Goal: Transaction & Acquisition: Purchase product/service

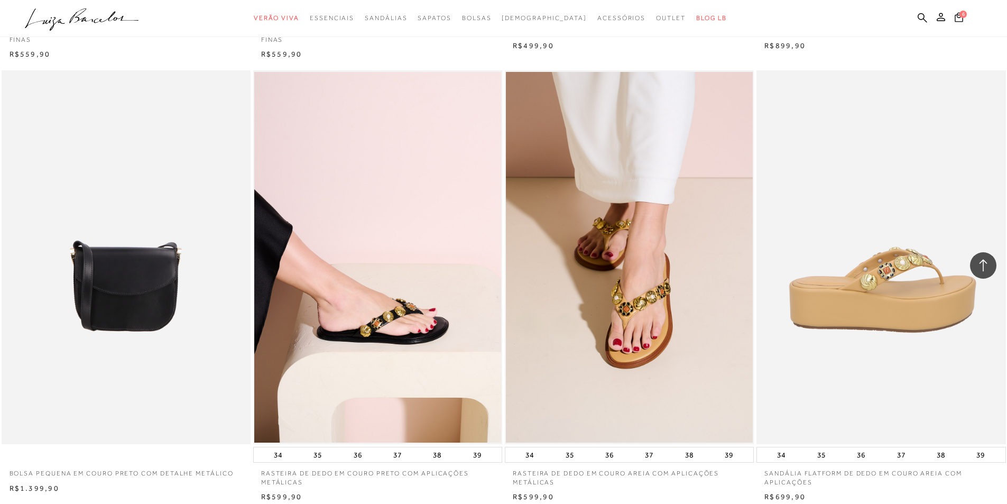
scroll to position [2380, 0]
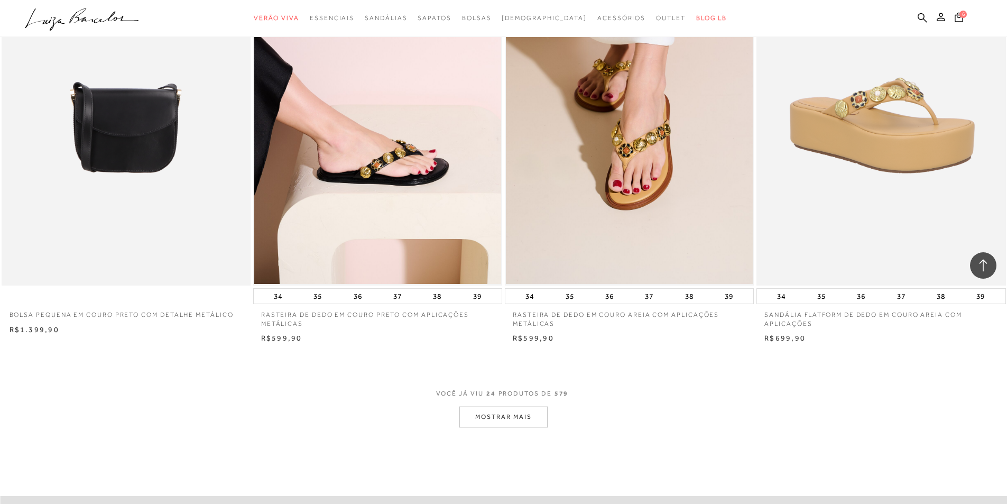
click at [515, 419] on button "MOSTRAR MAIS" at bounding box center [503, 417] width 89 height 21
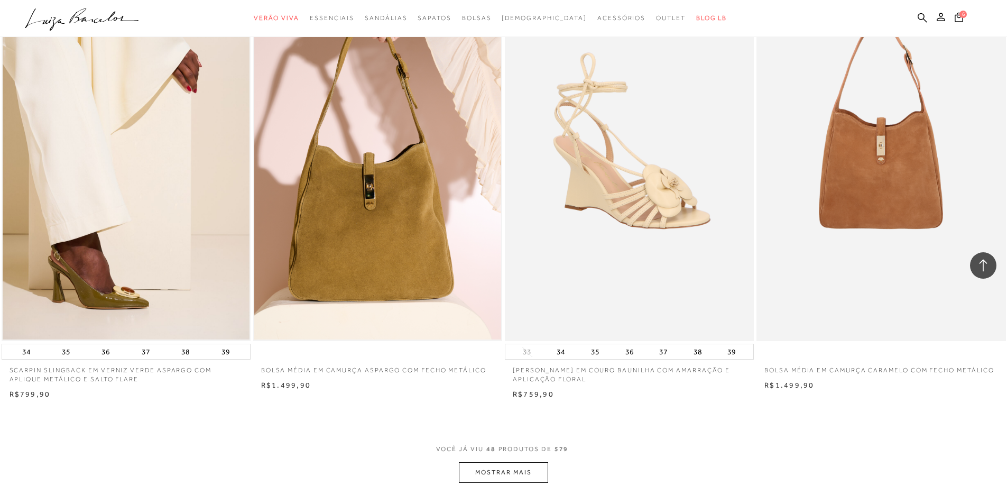
scroll to position [5024, 0]
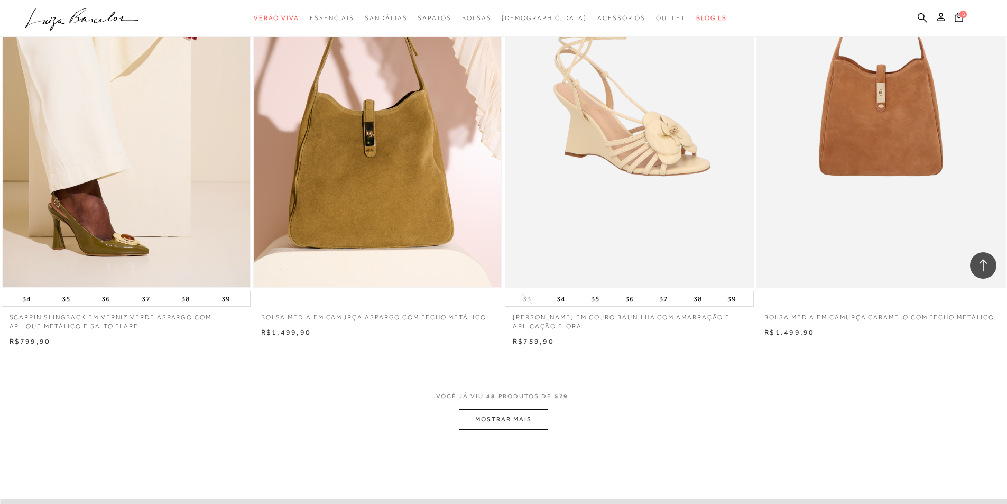
click at [520, 424] on button "MOSTRAR MAIS" at bounding box center [503, 419] width 89 height 21
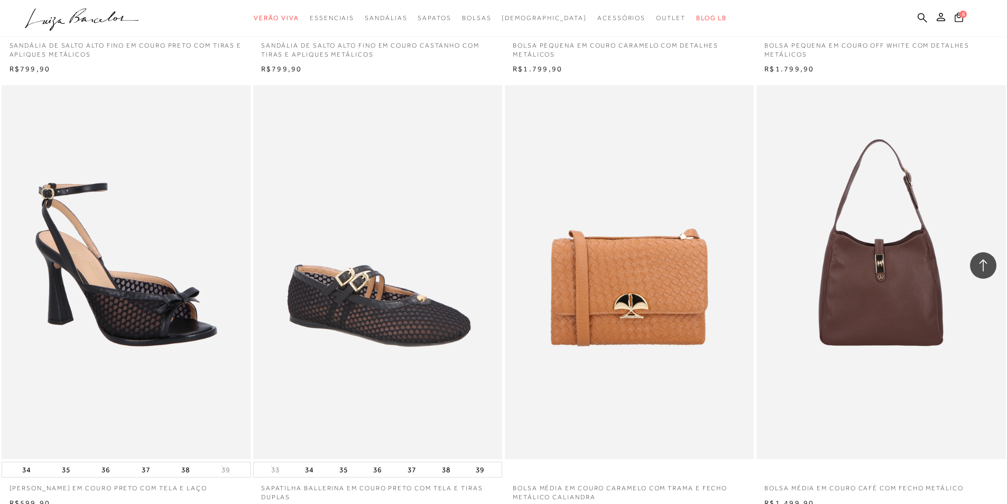
scroll to position [7615, 0]
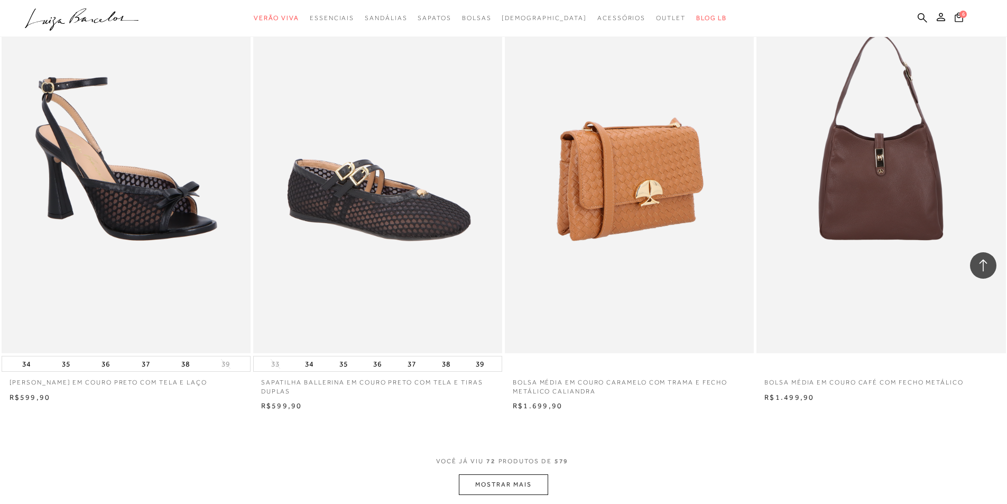
click at [569, 205] on img at bounding box center [630, 166] width 248 height 374
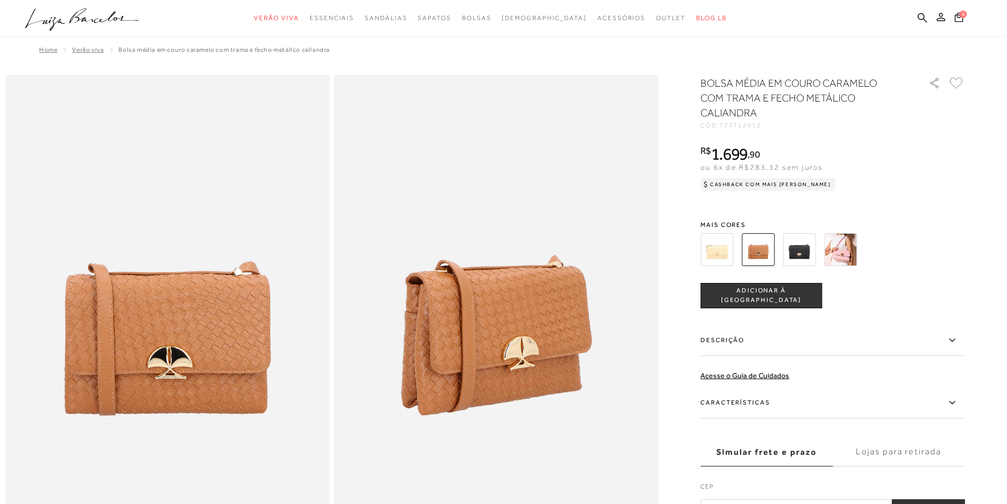
click at [765, 249] on img at bounding box center [758, 249] width 33 height 33
click at [730, 250] on img at bounding box center [717, 249] width 33 height 33
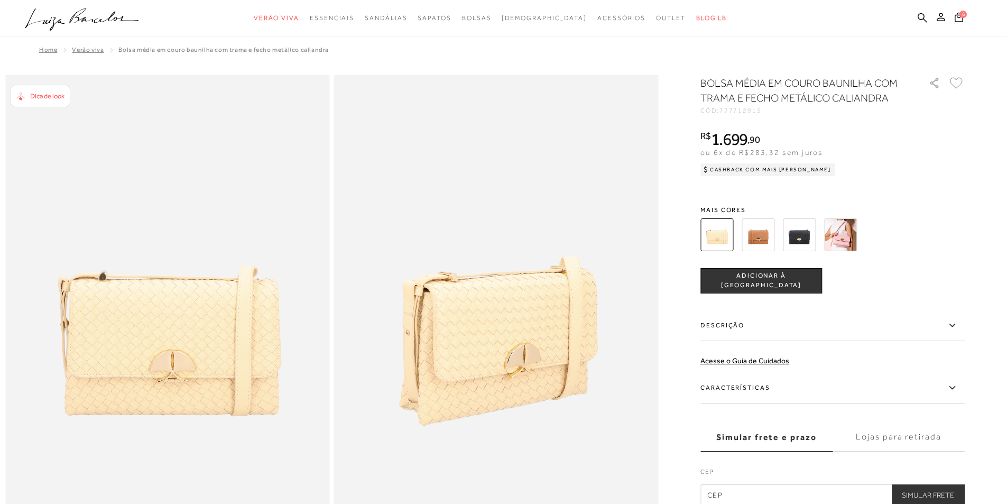
click at [806, 245] on img at bounding box center [799, 234] width 33 height 33
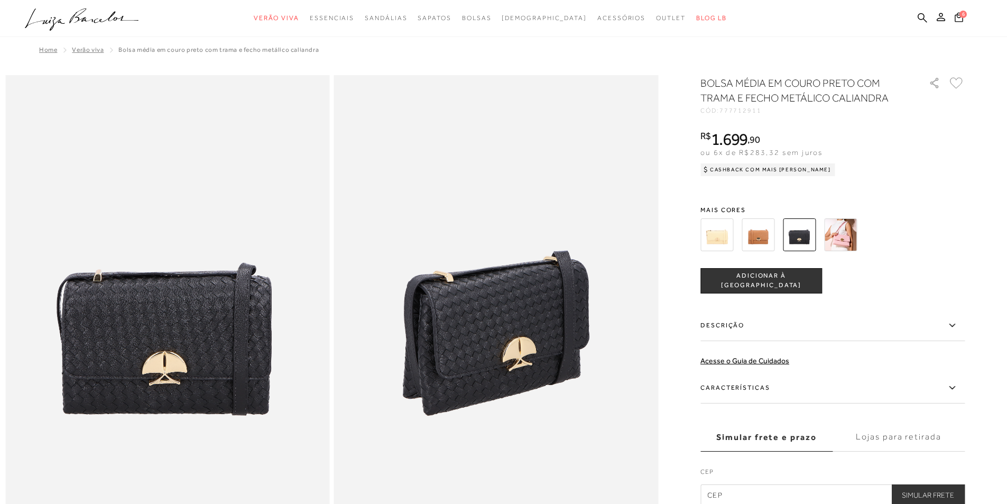
click at [848, 223] on img at bounding box center [840, 234] width 33 height 33
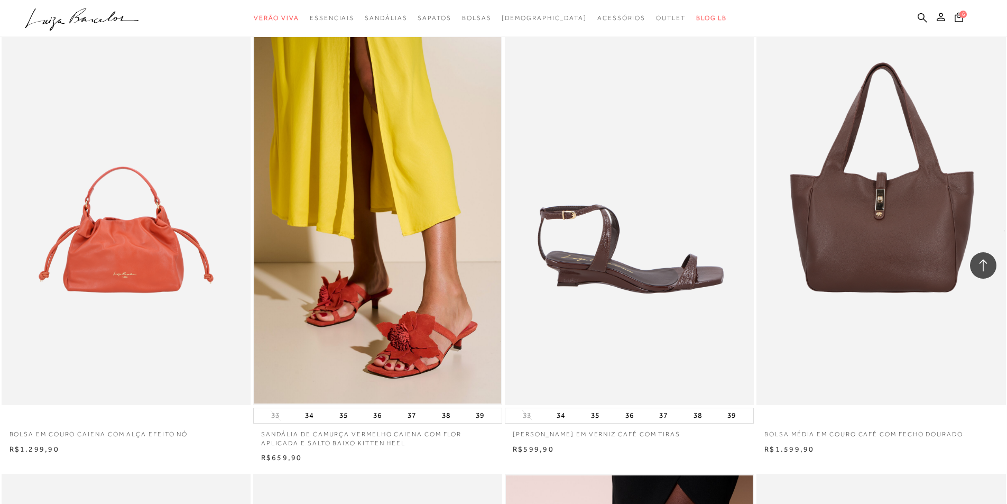
scroll to position [952, 0]
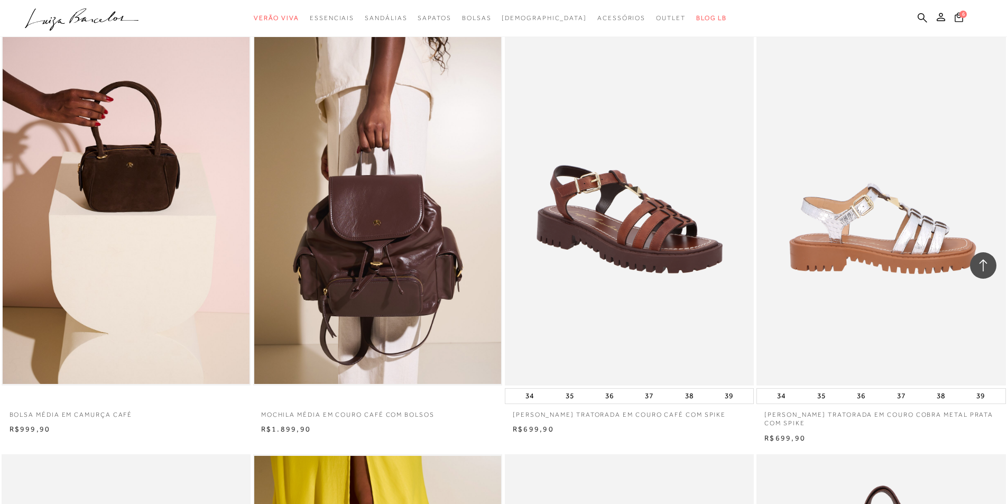
click at [871, 202] on img at bounding box center [882, 199] width 248 height 374
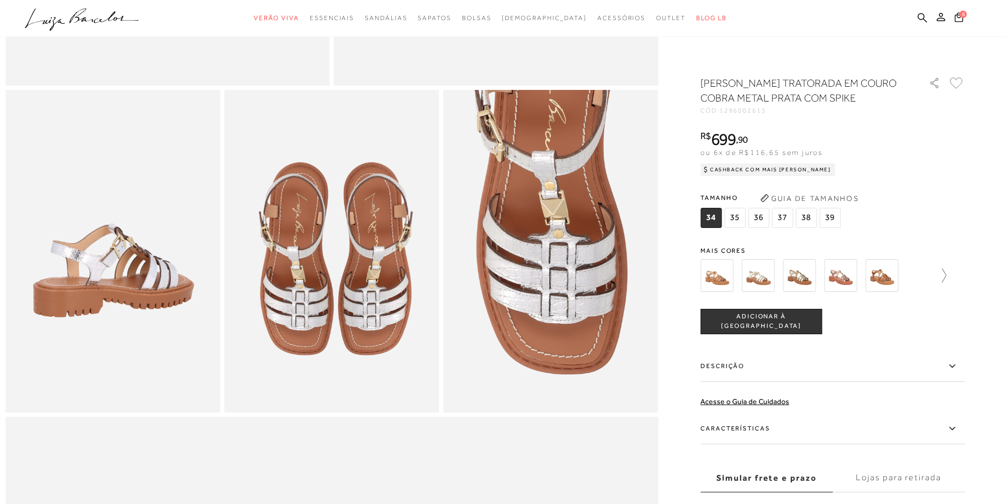
click at [947, 279] on icon at bounding box center [939, 275] width 15 height 15
click at [867, 272] on img at bounding box center [859, 275] width 33 height 33
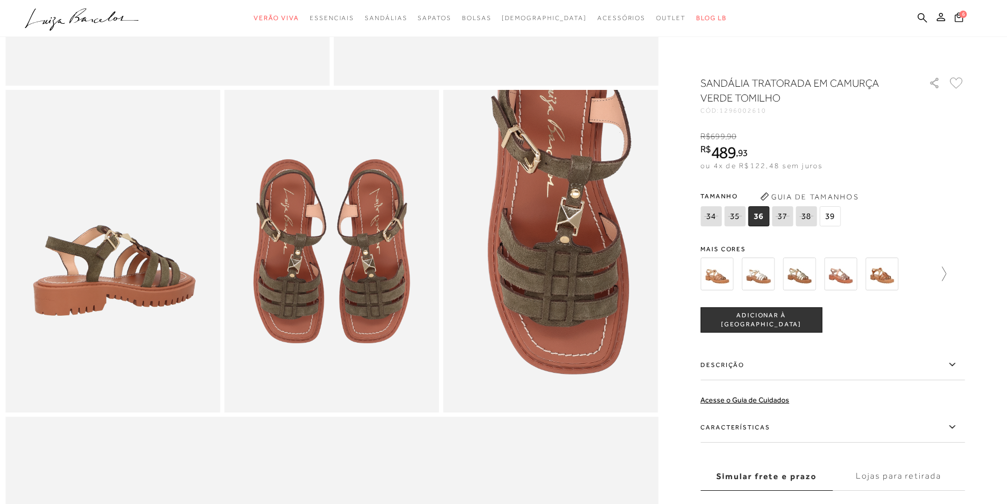
click at [947, 269] on icon at bounding box center [939, 274] width 15 height 15
click at [739, 276] on img at bounding box center [735, 274] width 33 height 33
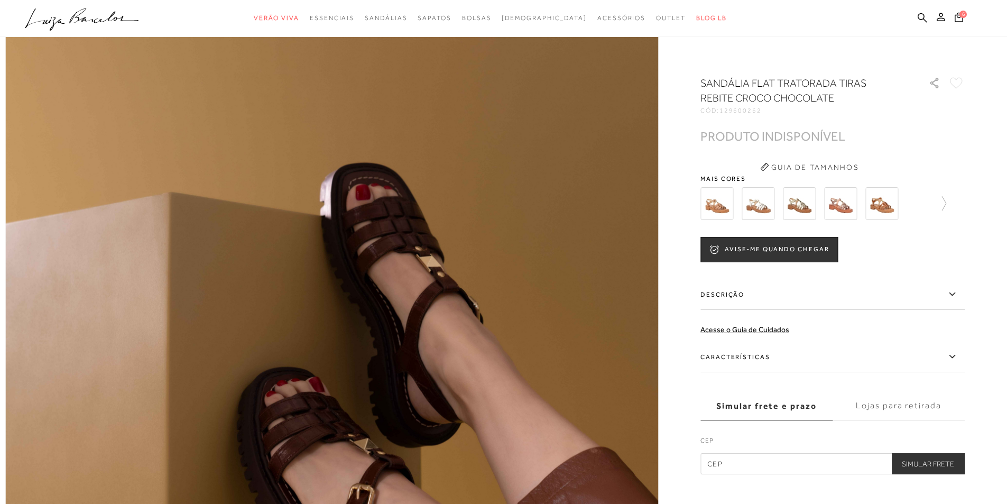
scroll to position [476, 0]
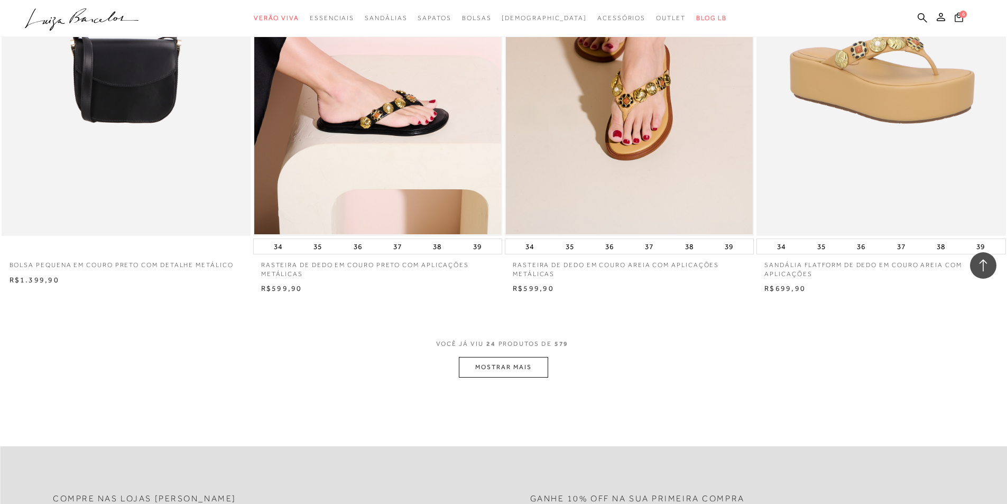
scroll to position [2535, 0]
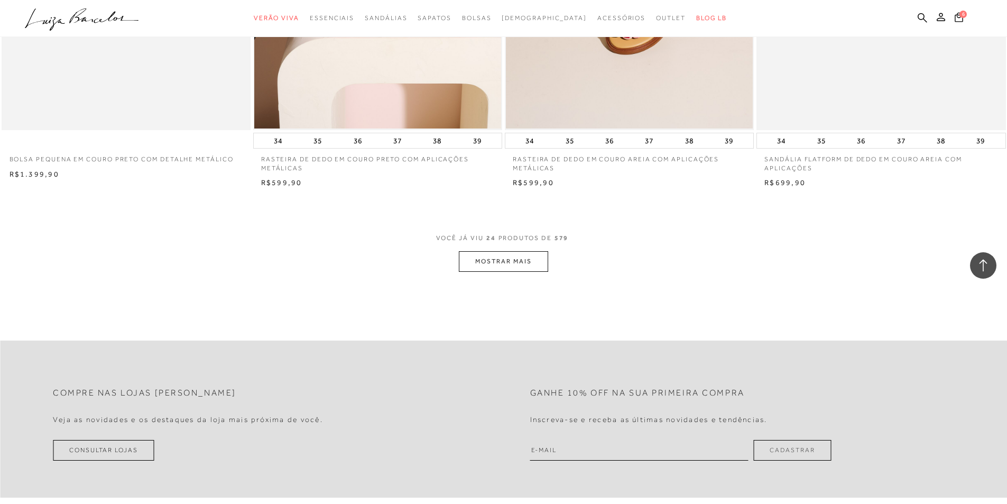
click at [490, 260] on button "MOSTRAR MAIS" at bounding box center [503, 261] width 89 height 21
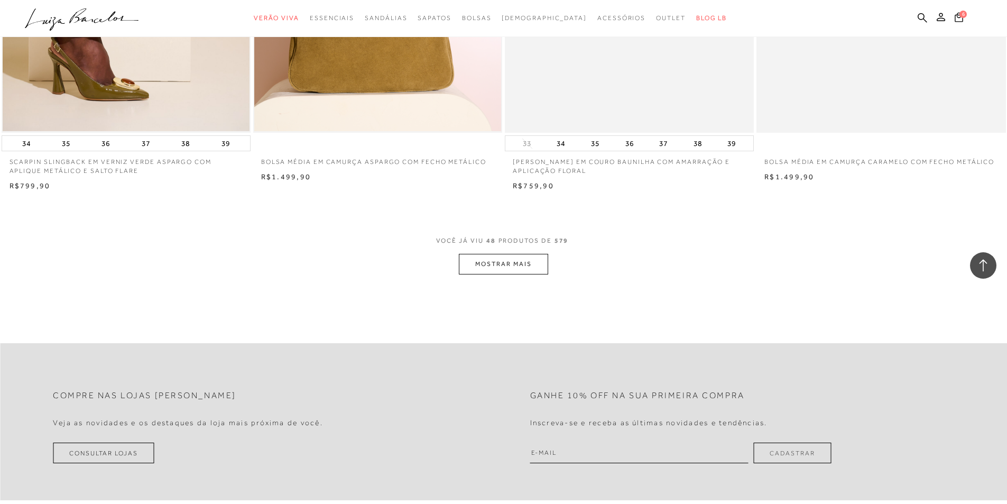
scroll to position [5232, 0]
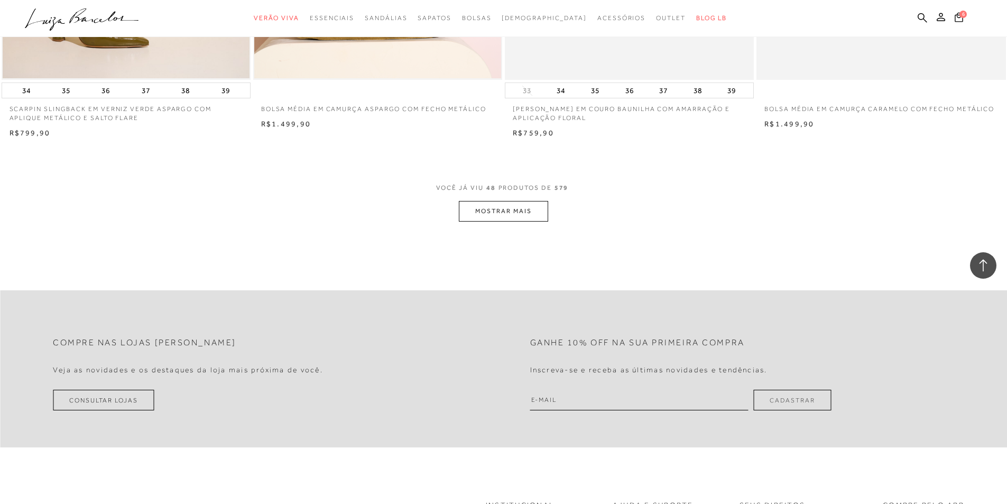
click at [519, 222] on button "MOSTRAR MAIS" at bounding box center [503, 211] width 89 height 21
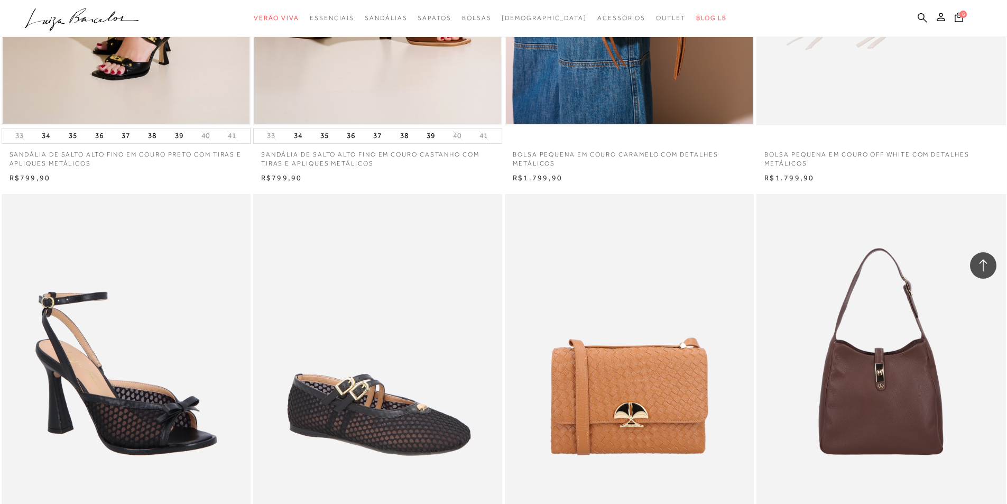
scroll to position [7665, 0]
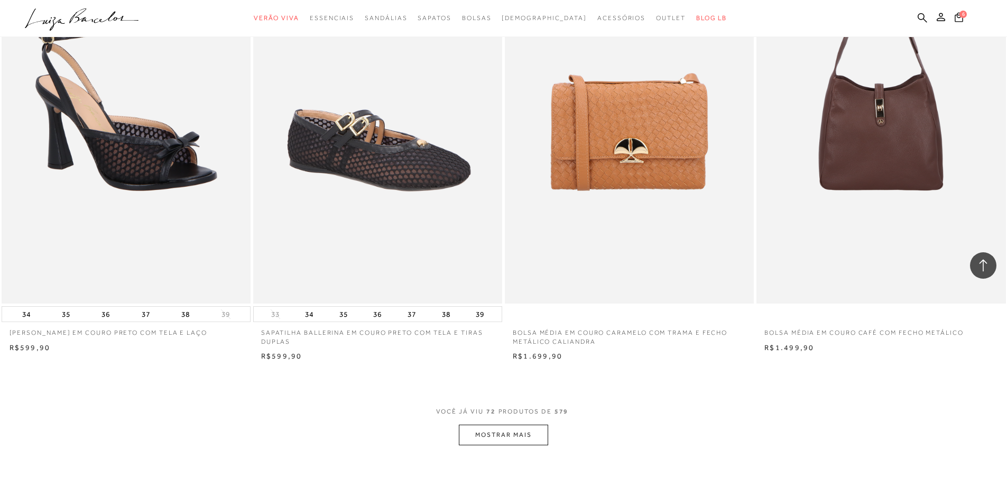
click at [515, 427] on button "MOSTRAR MAIS" at bounding box center [503, 435] width 89 height 21
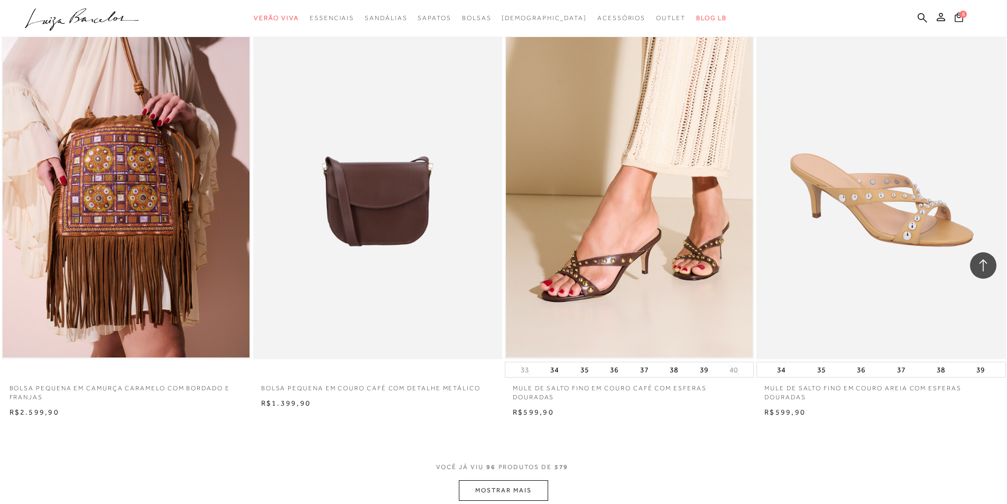
scroll to position [10467, 0]
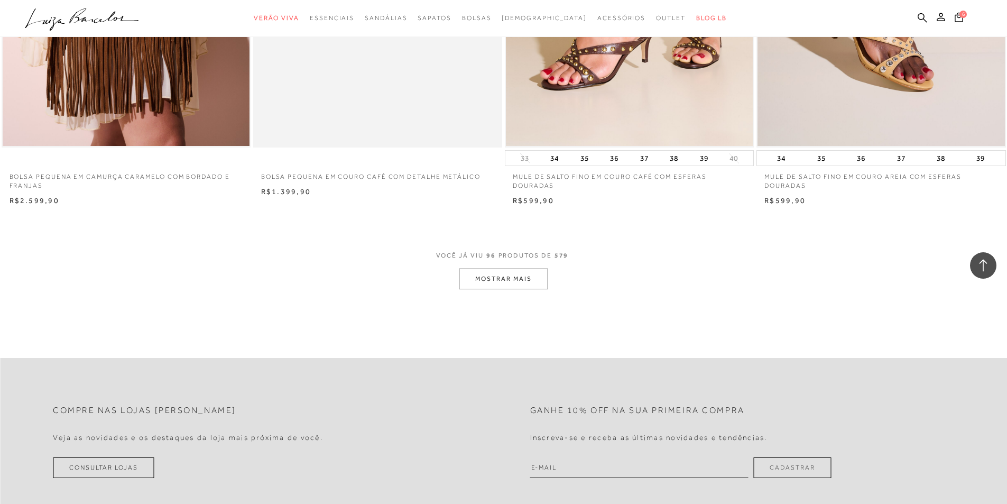
click at [520, 280] on button "MOSTRAR MAIS" at bounding box center [503, 279] width 89 height 21
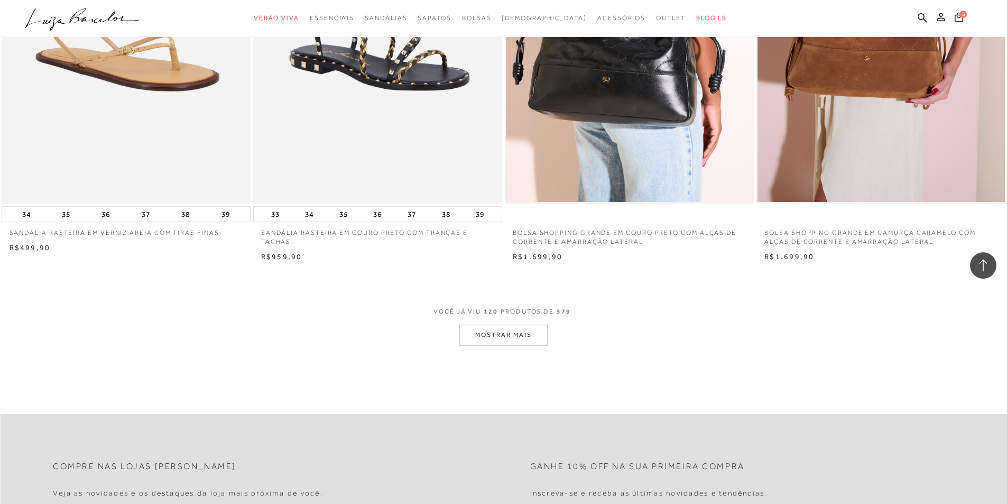
scroll to position [13111, 0]
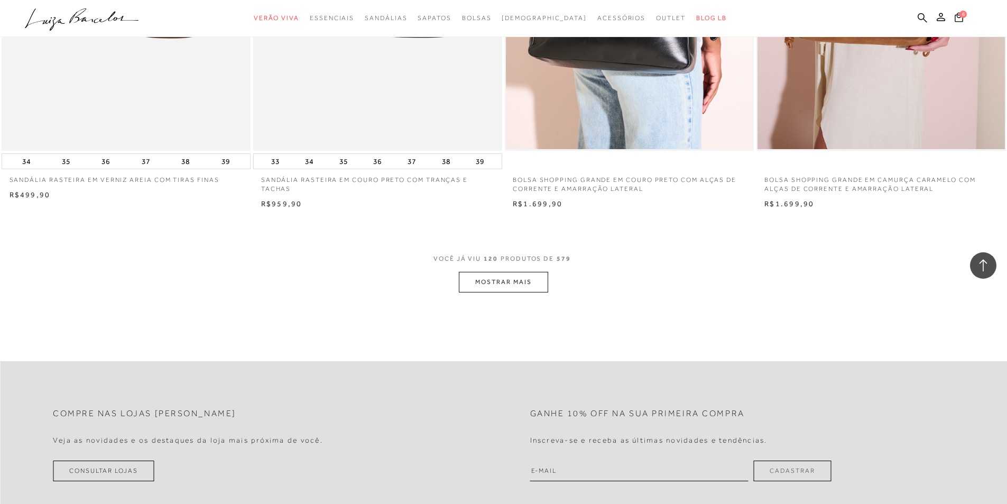
click at [473, 283] on button "MOSTRAR MAIS" at bounding box center [503, 282] width 89 height 21
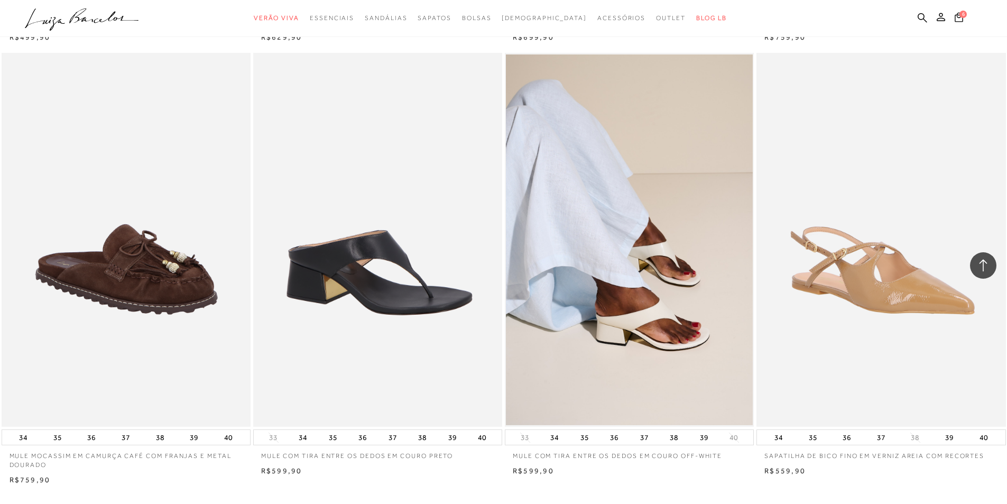
scroll to position [15756, 0]
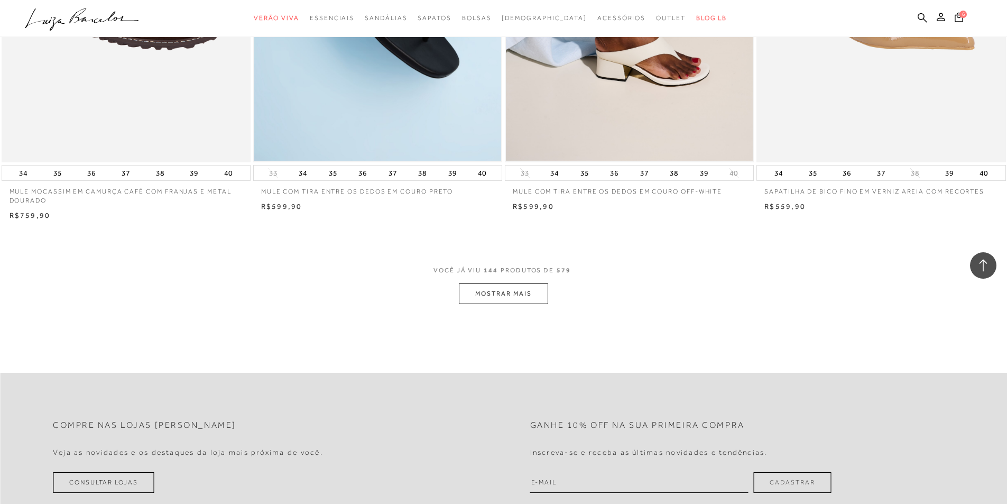
click at [482, 295] on button "MOSTRAR MAIS" at bounding box center [503, 293] width 89 height 21
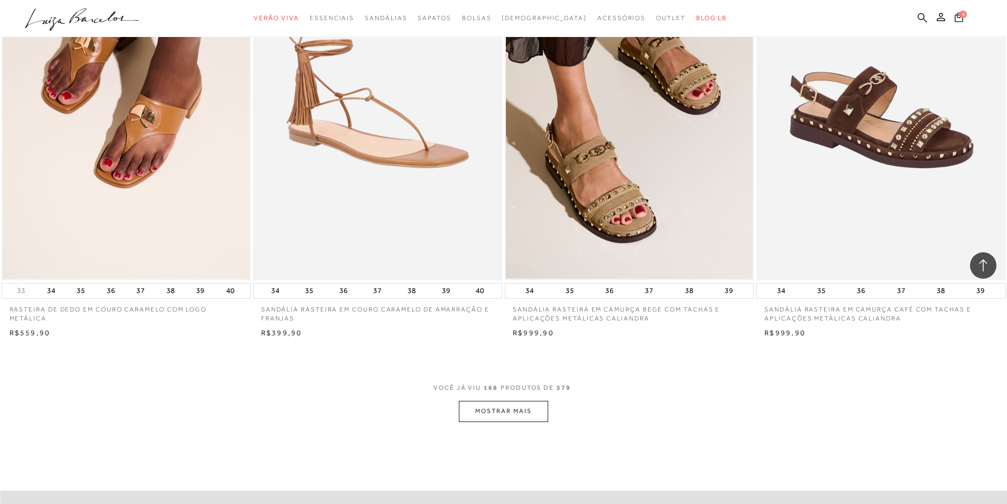
scroll to position [18505, 0]
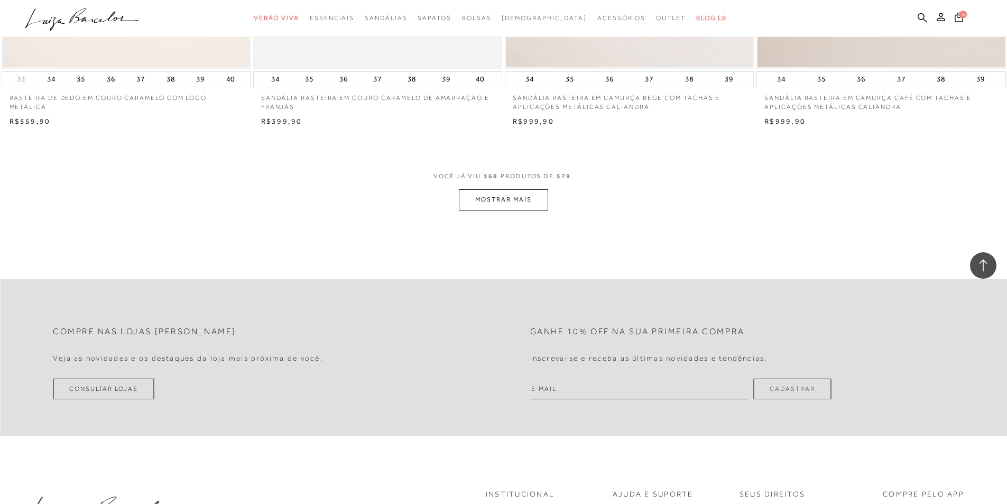
click at [507, 196] on button "MOSTRAR MAIS" at bounding box center [503, 199] width 89 height 21
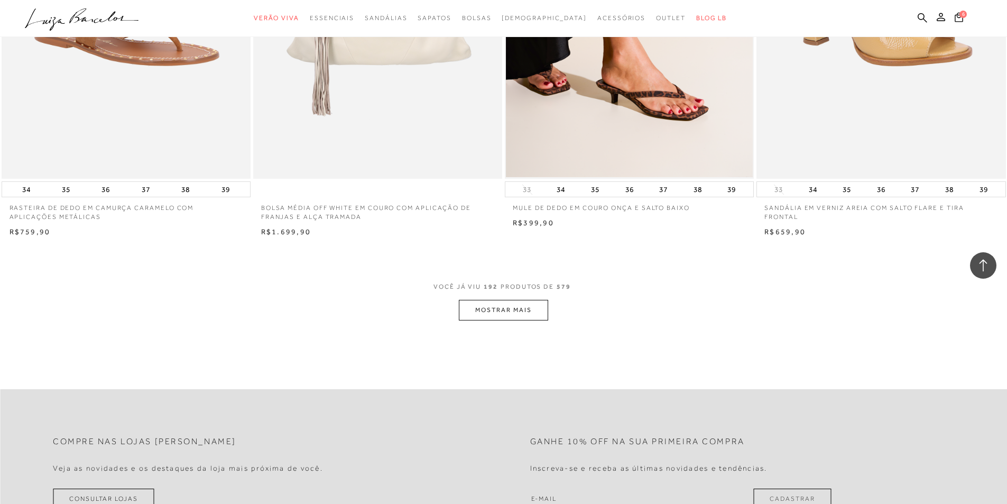
scroll to position [21255, 0]
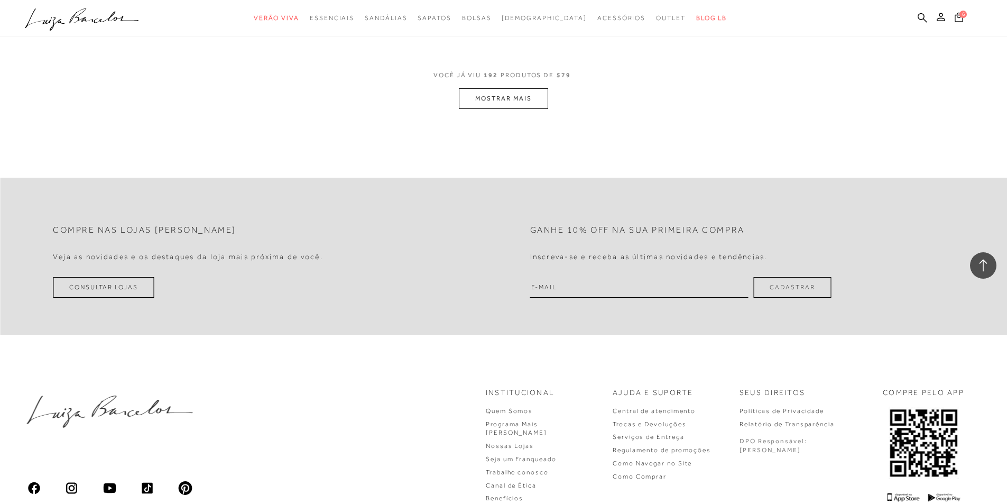
click at [959, 19] on icon at bounding box center [959, 17] width 8 height 10
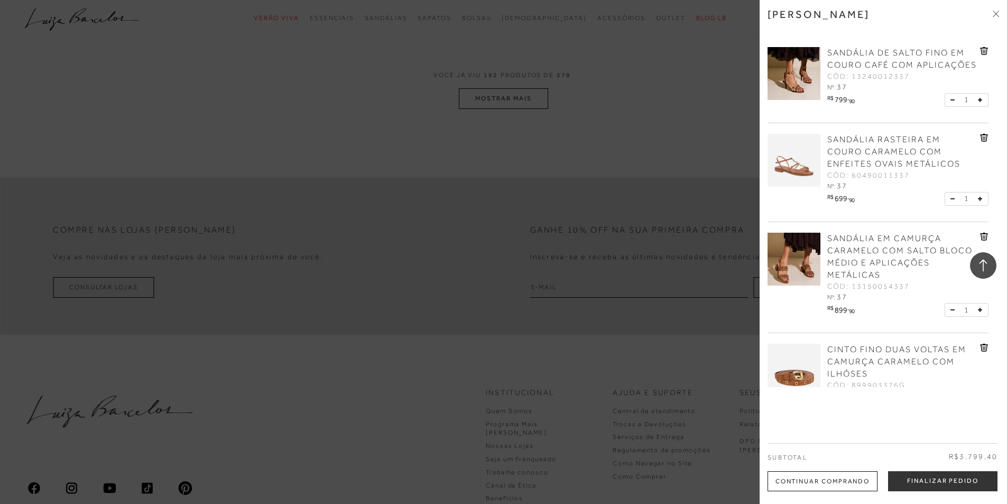
click at [985, 145] on div "SANDÁLIA RASTEIRA EM COURO CARAMELO COM ENFEITES OVAIS METÁLICOS CÓD: 604900113…" at bounding box center [878, 172] width 221 height 99
click at [985, 142] on icon at bounding box center [984, 138] width 8 height 8
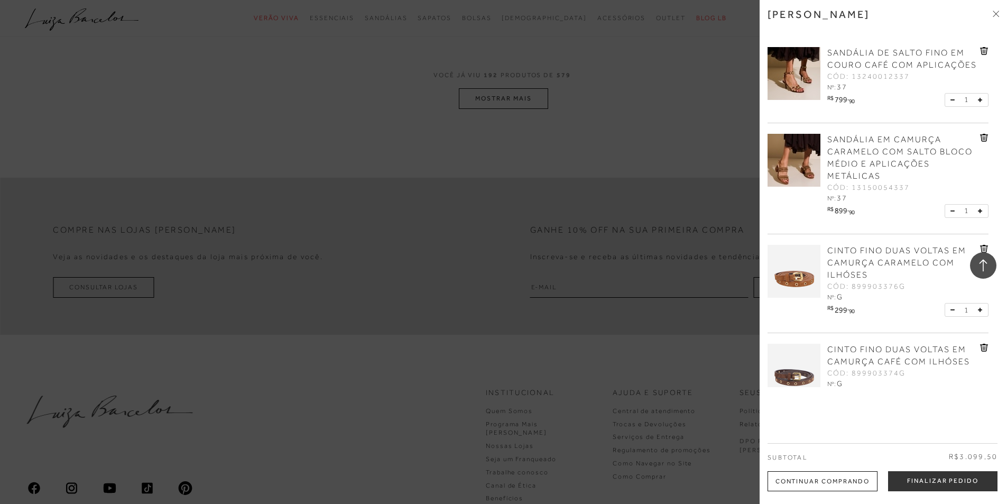
click at [985, 142] on icon at bounding box center [984, 138] width 8 height 8
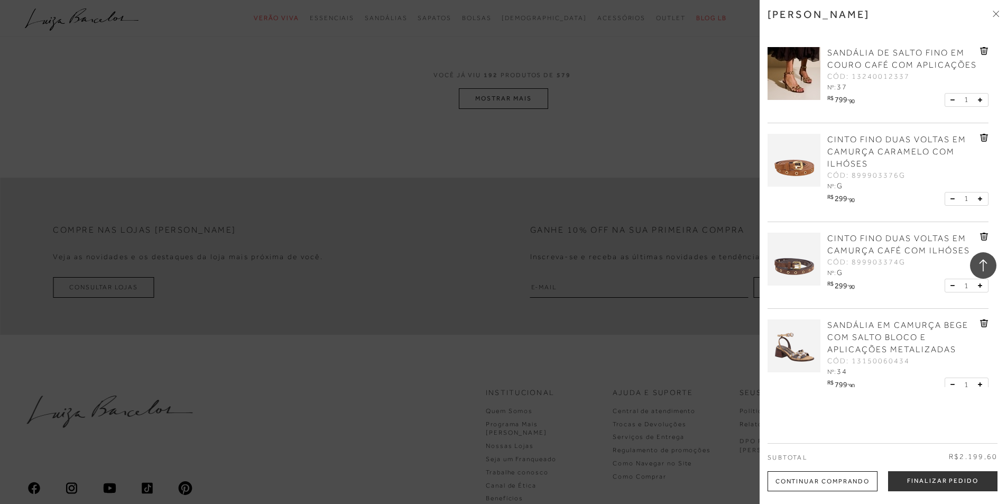
click at [866, 354] on span "SANDÁLIA EM CAMURÇA BEGE COM SALTO BLOCO E APLICAÇÕES METALIZADAS" at bounding box center [898, 337] width 141 height 34
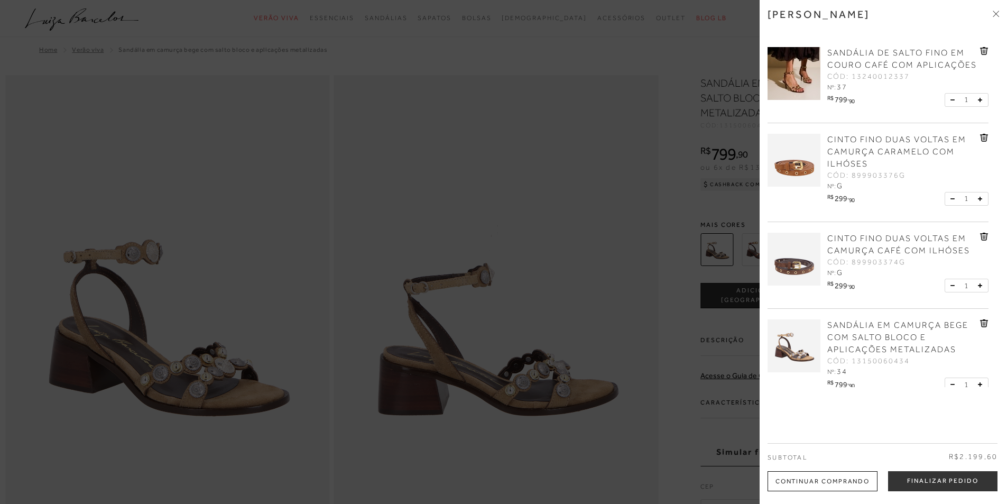
click at [528, 266] on div at bounding box center [503, 252] width 1007 height 504
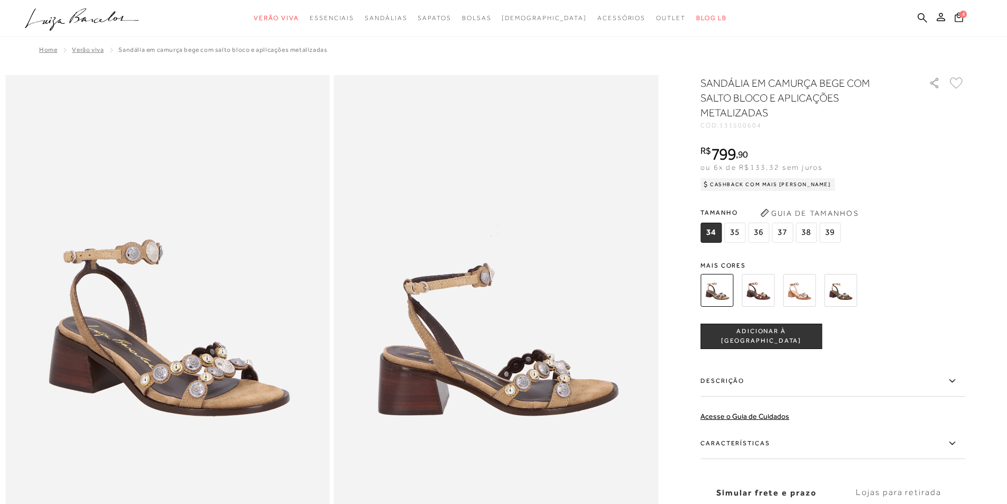
click at [786, 230] on span "37" at bounding box center [782, 233] width 21 height 20
click at [787, 343] on button "ADICIONAR À [GEOGRAPHIC_DATA]" at bounding box center [762, 336] width 122 height 25
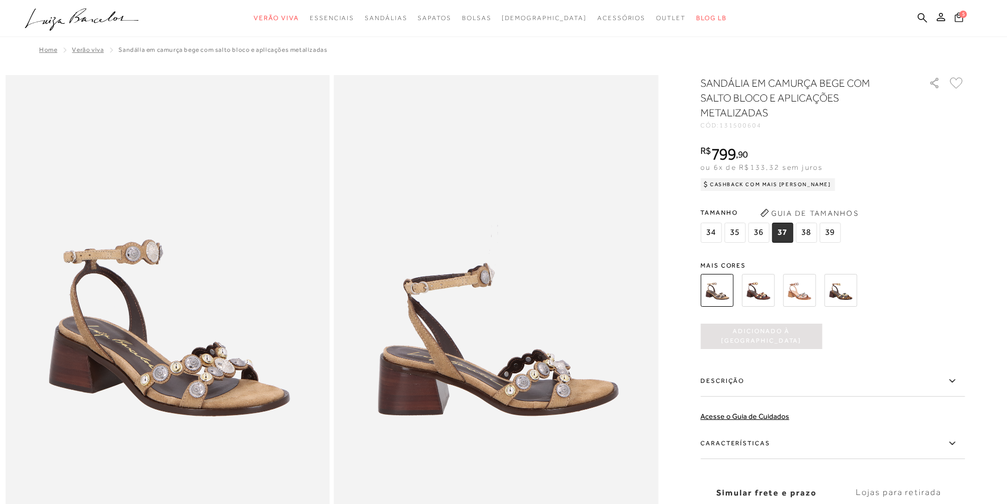
click at [961, 16] on span "5" at bounding box center [964, 14] width 8 height 8
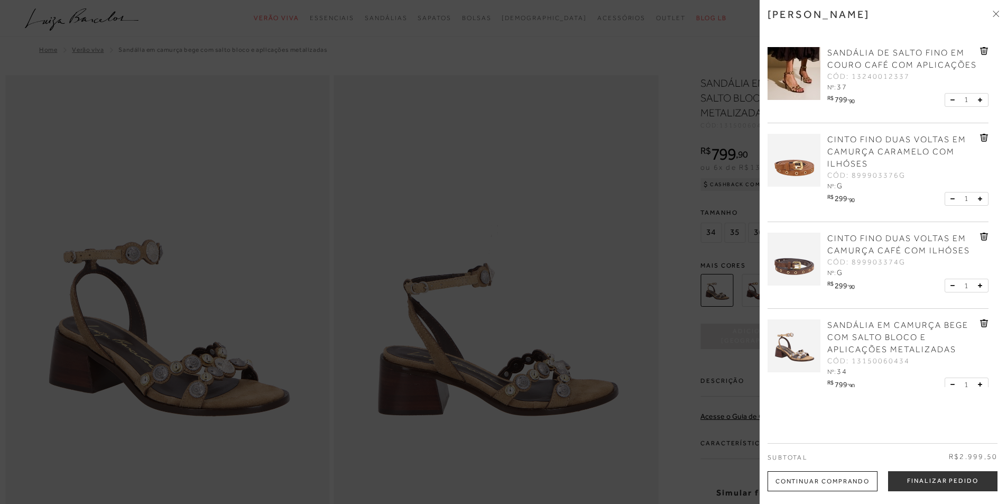
scroll to position [132, 0]
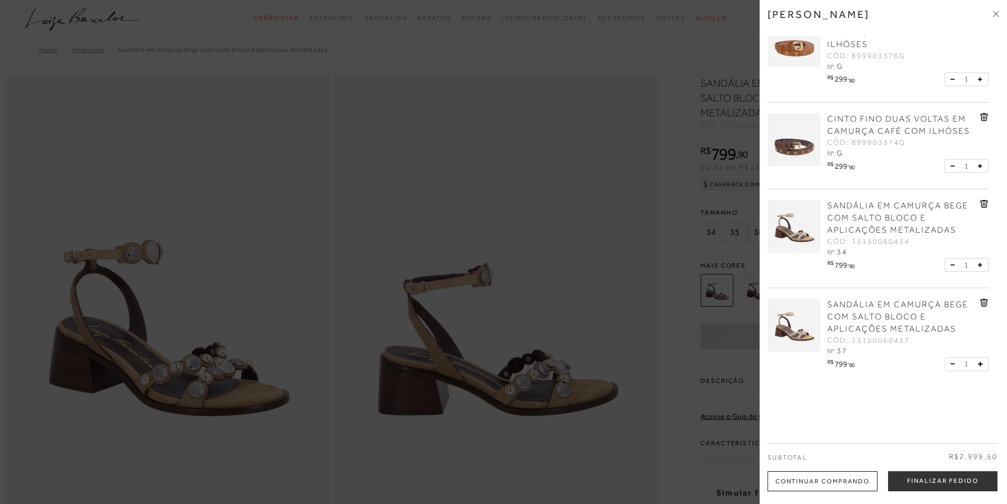
click at [981, 207] on icon at bounding box center [984, 204] width 8 height 8
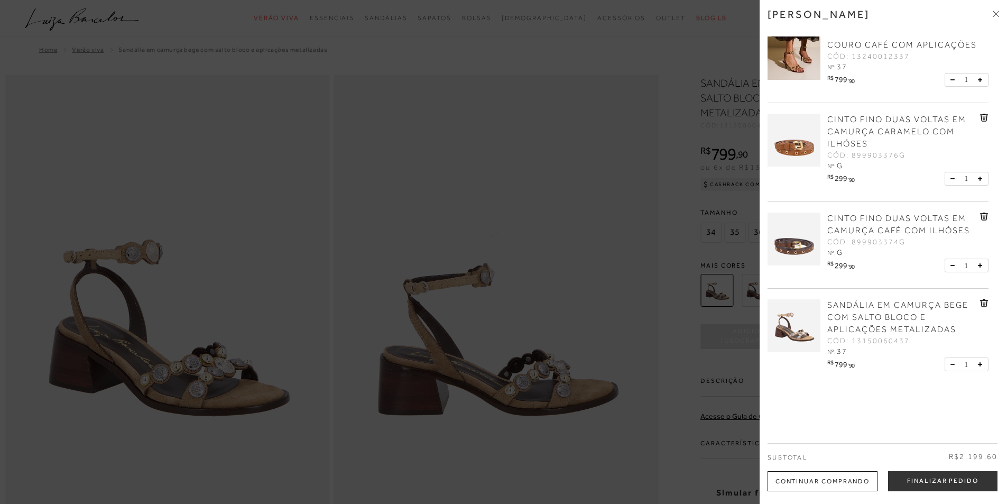
scroll to position [0, 0]
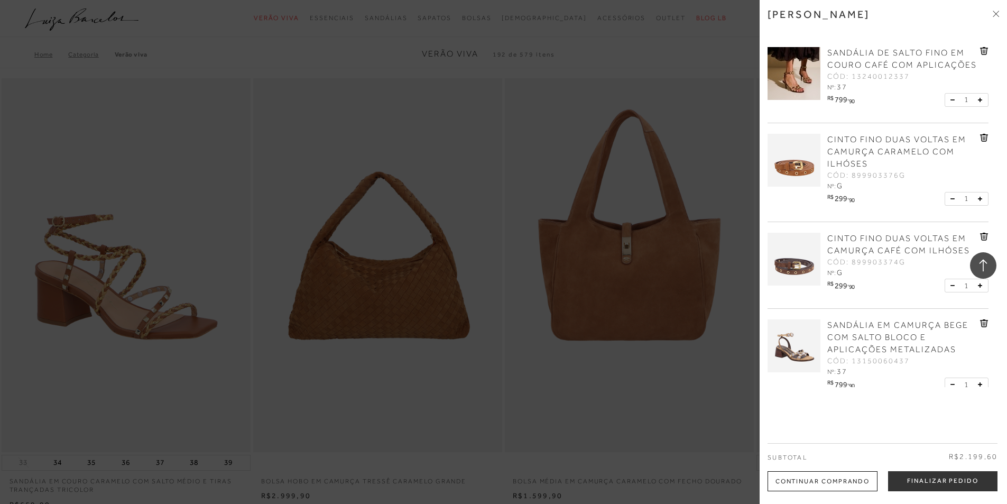
scroll to position [20912, 0]
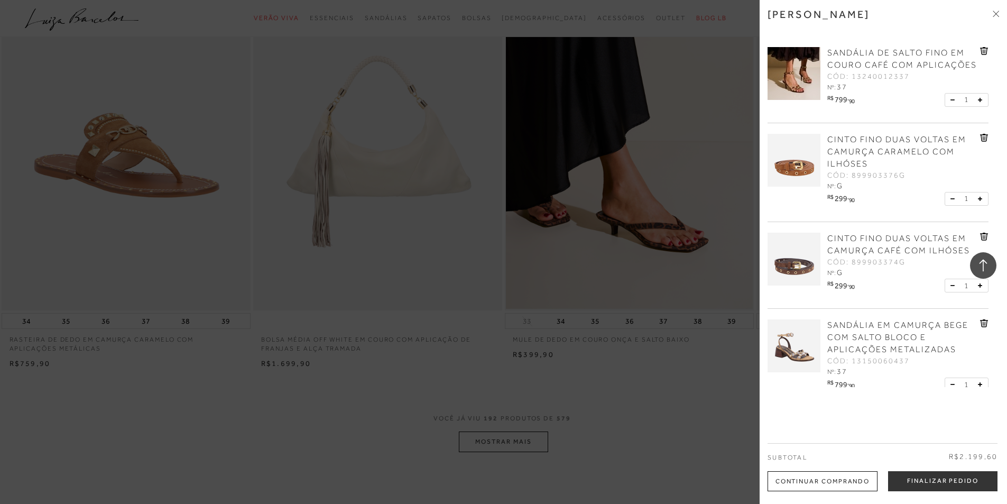
click at [487, 414] on div at bounding box center [503, 252] width 1007 height 504
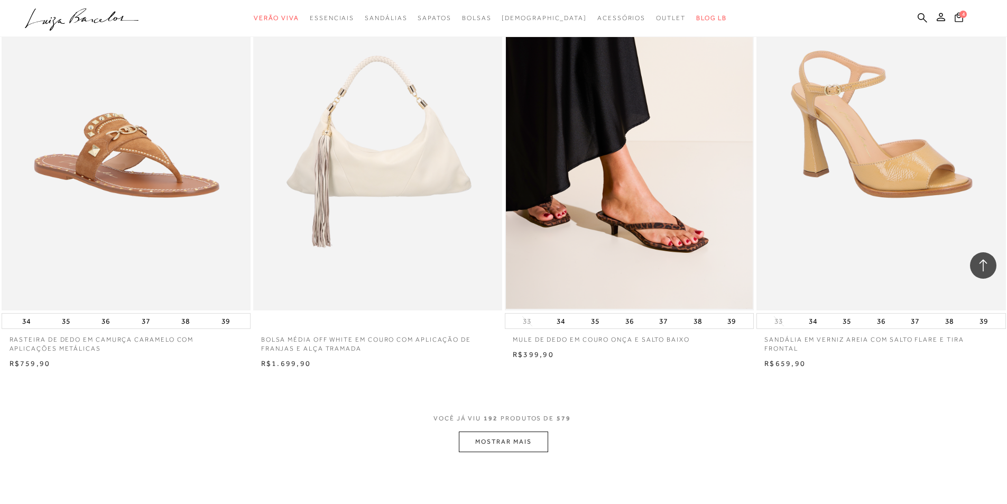
click at [494, 452] on button "MOSTRAR MAIS" at bounding box center [503, 442] width 89 height 21
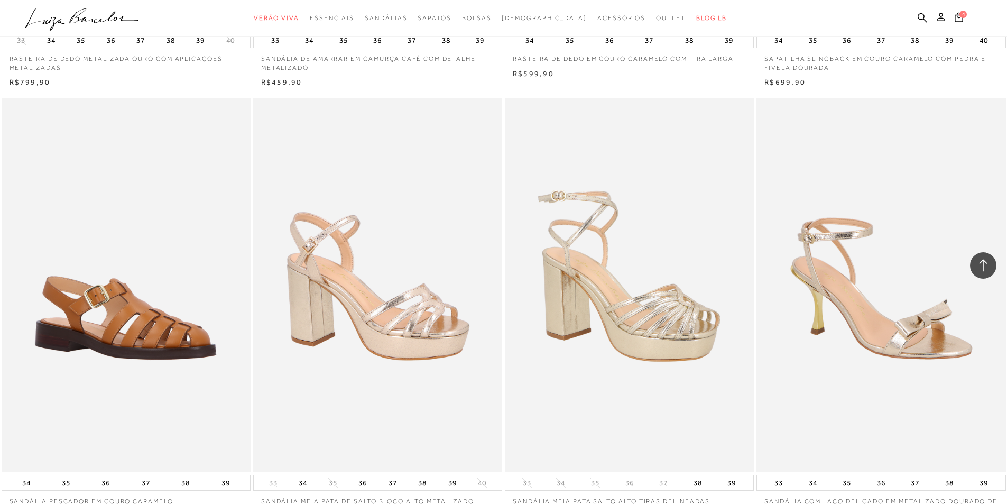
scroll to position [23556, 0]
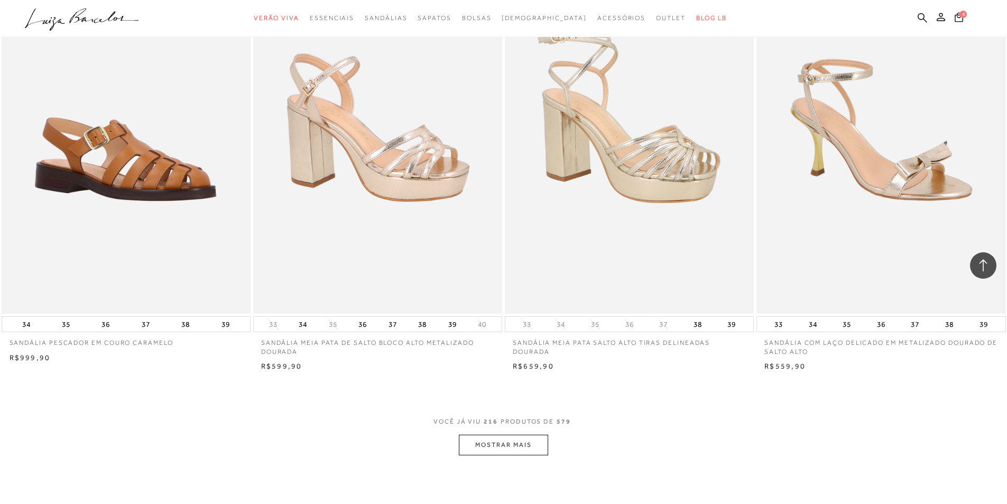
click at [488, 454] on button "MOSTRAR MAIS" at bounding box center [503, 445] width 89 height 21
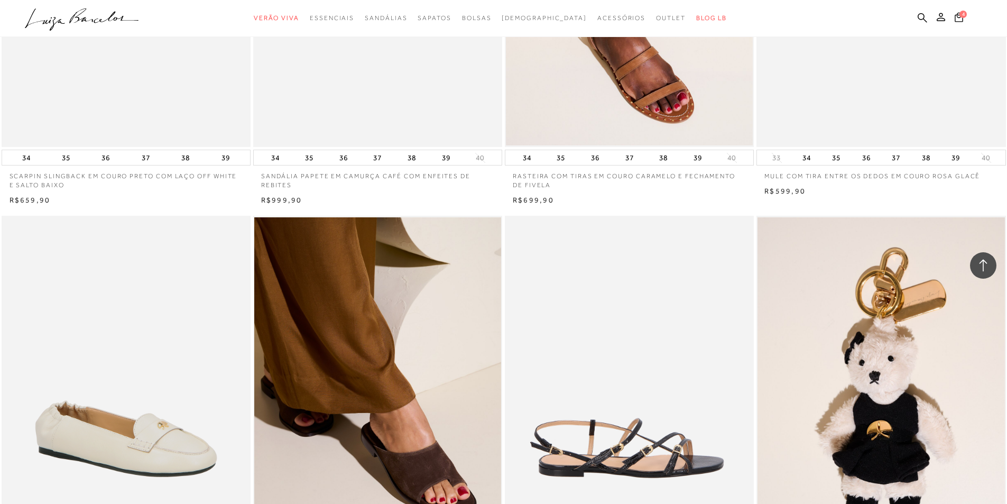
scroll to position [26306, 0]
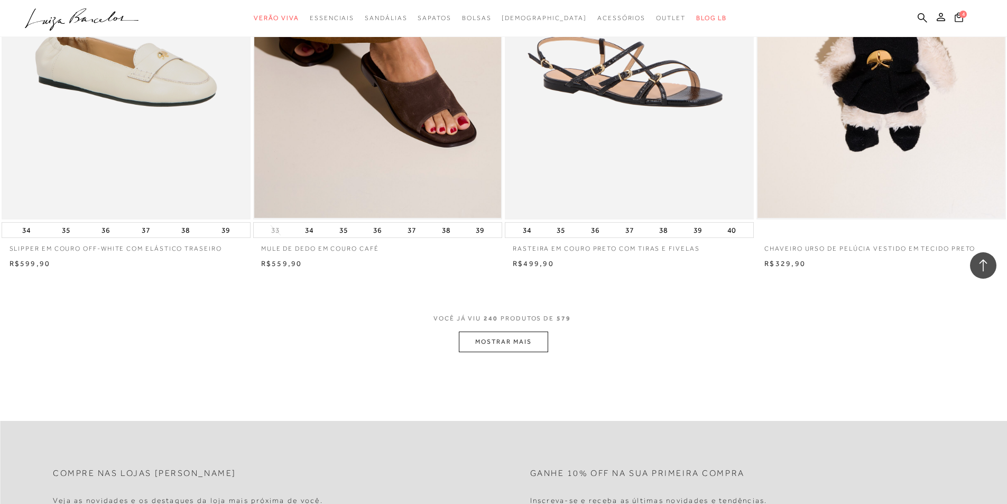
click at [522, 352] on button "MOSTRAR MAIS" at bounding box center [503, 342] width 89 height 21
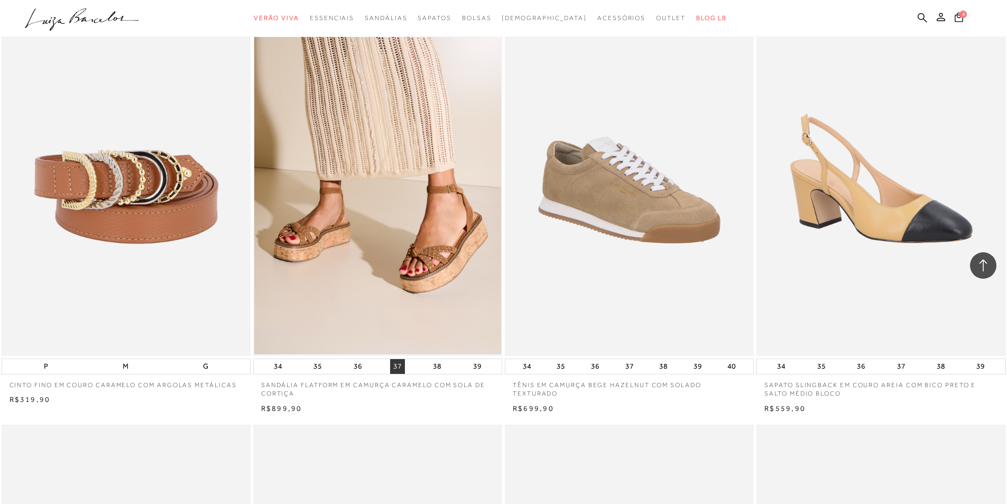
click at [396, 374] on button "37" at bounding box center [397, 366] width 15 height 15
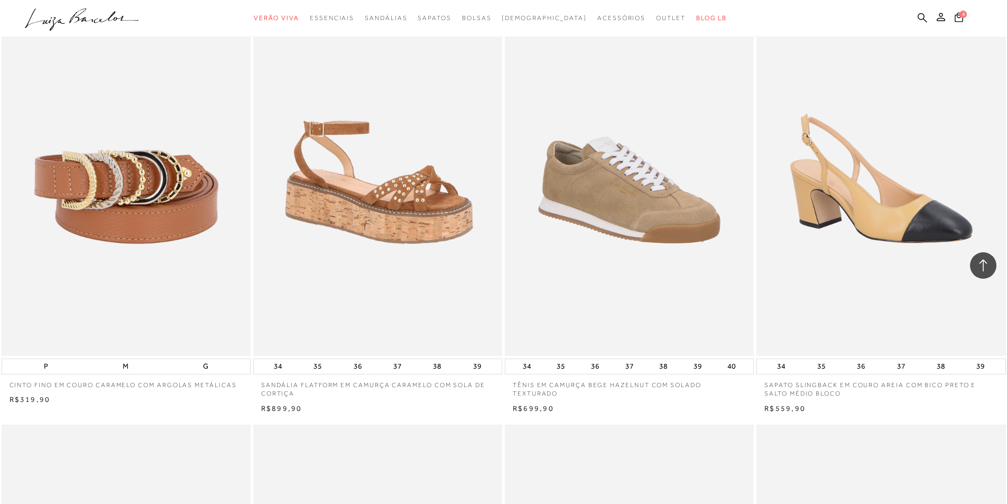
click at [366, 292] on img at bounding box center [378, 169] width 248 height 374
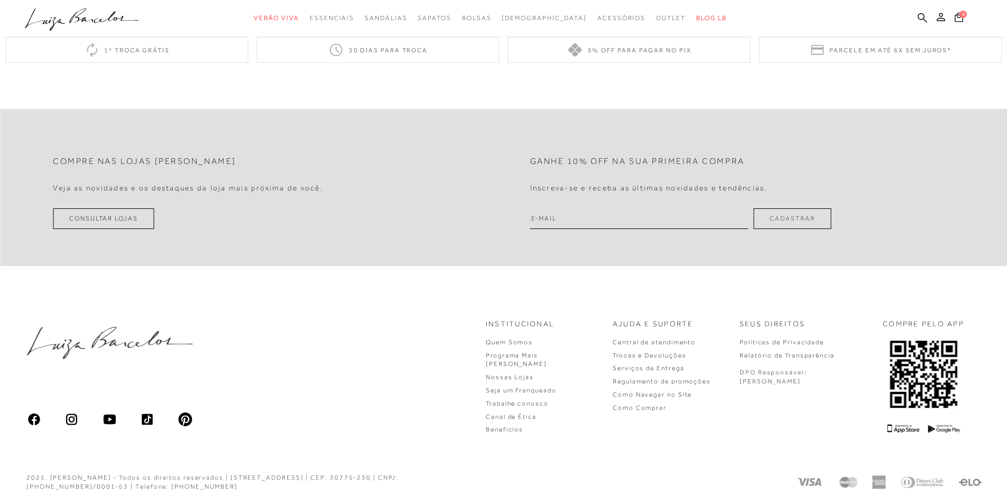
scroll to position [0, 0]
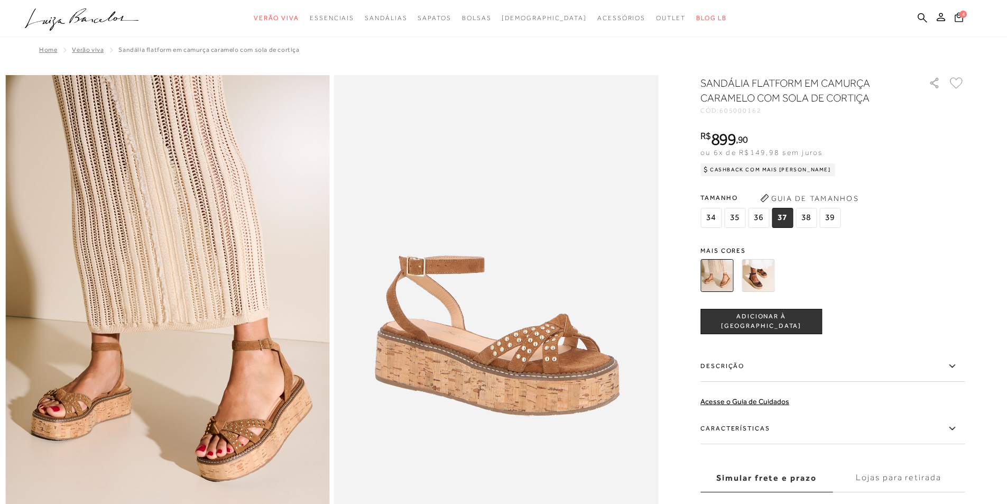
click at [786, 323] on span "ADICIONAR À [GEOGRAPHIC_DATA]" at bounding box center [761, 321] width 121 height 19
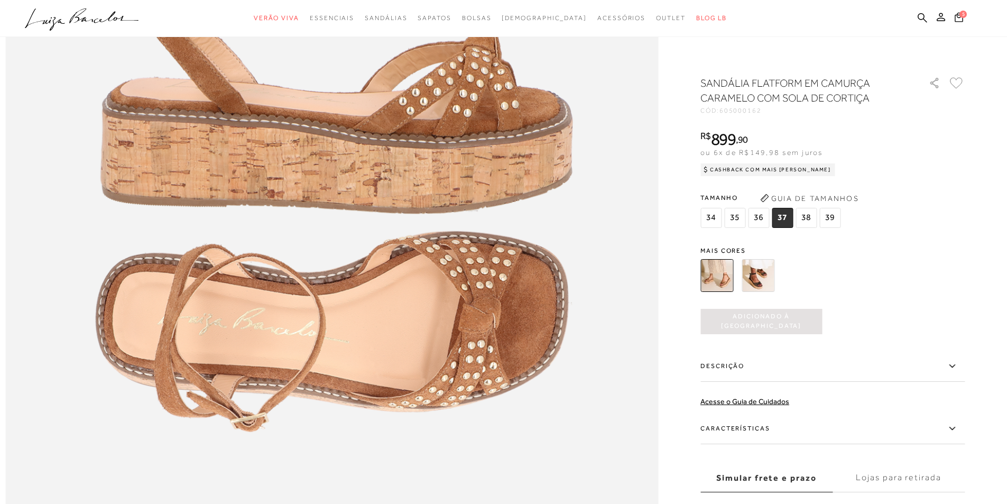
scroll to position [1145, 0]
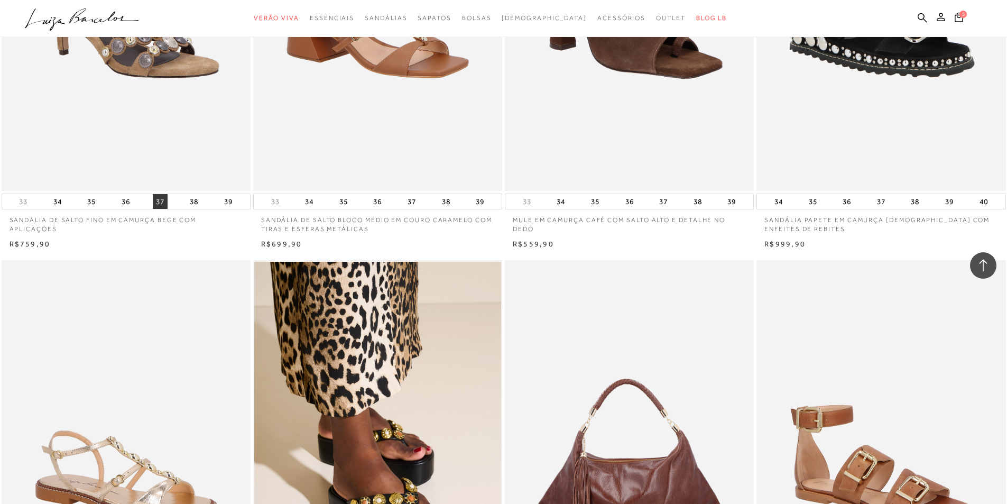
scroll to position [21705, 0]
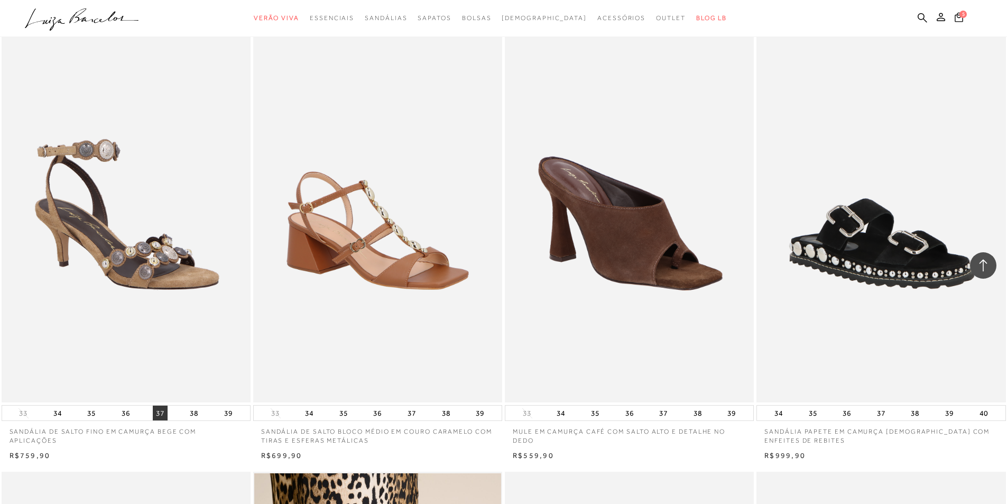
click at [162, 420] on button "37" at bounding box center [160, 413] width 15 height 15
click at [163, 420] on button "37" at bounding box center [160, 413] width 15 height 15
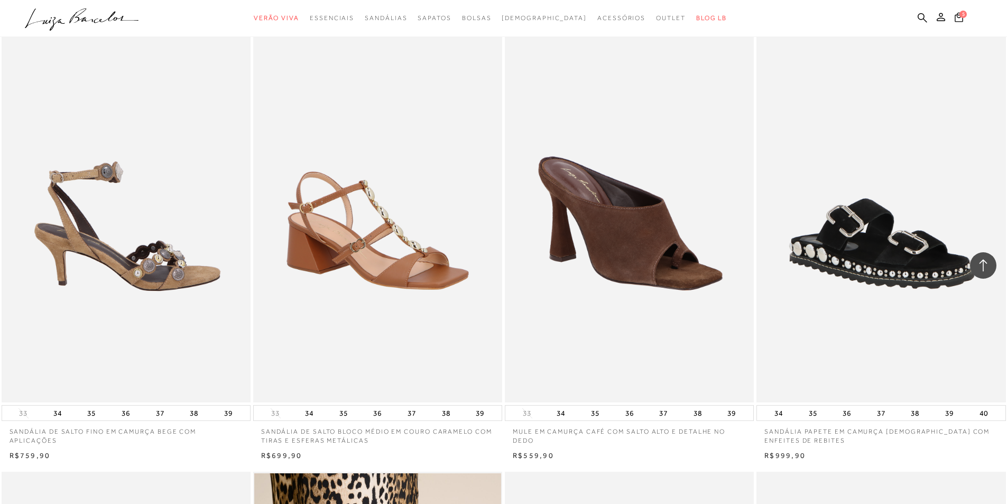
click at [169, 226] on img at bounding box center [127, 216] width 248 height 374
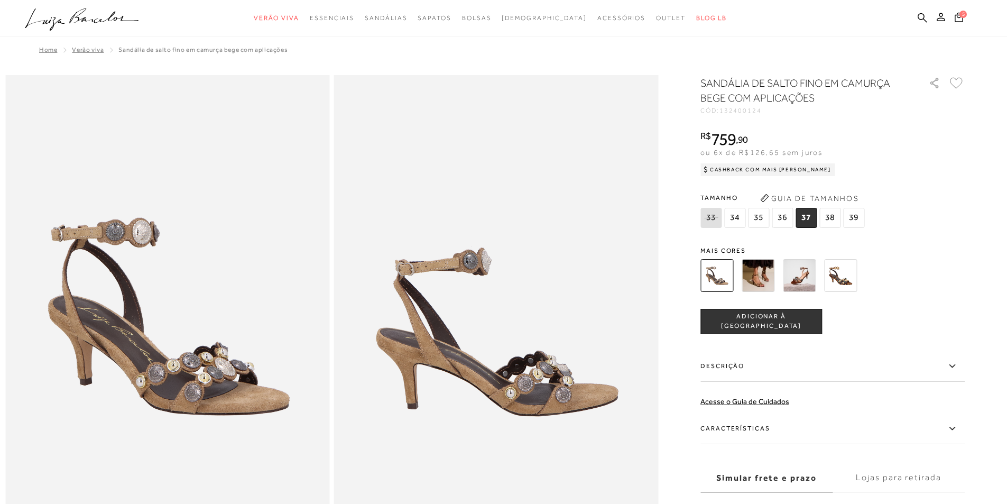
click at [758, 281] on img at bounding box center [758, 275] width 33 height 33
click at [716, 279] on div "SANDÁLIA DE SALTO FINO EM CAMURÇA BEGE COM APLICAÇÕES CÓD: 132400124 × É necess…" at bounding box center [833, 311] width 264 height 471
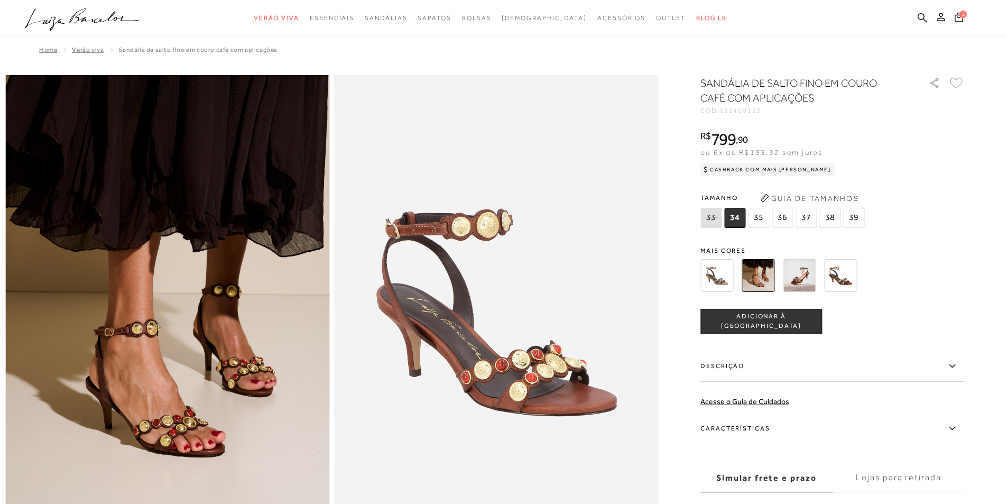
click at [803, 277] on img at bounding box center [799, 275] width 33 height 33
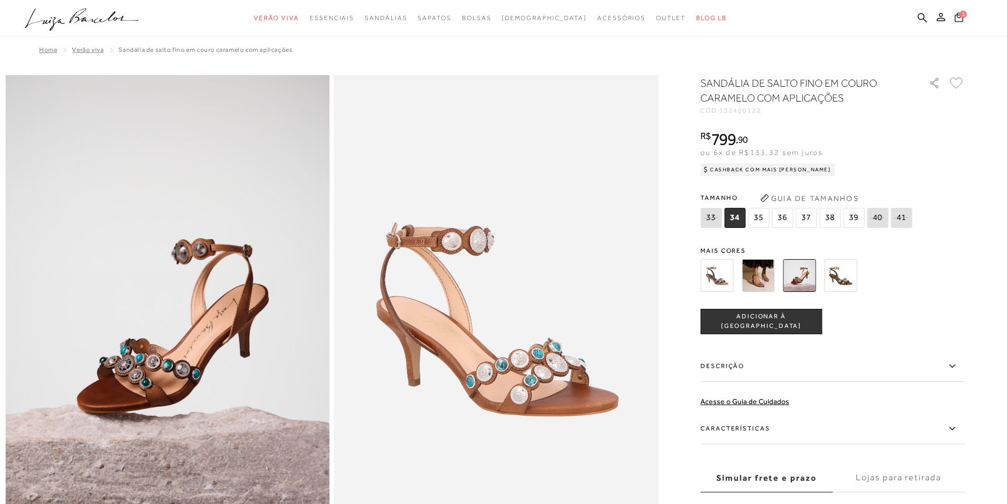
click at [760, 280] on img at bounding box center [758, 275] width 33 height 33
click at [760, 281] on img at bounding box center [758, 275] width 33 height 33
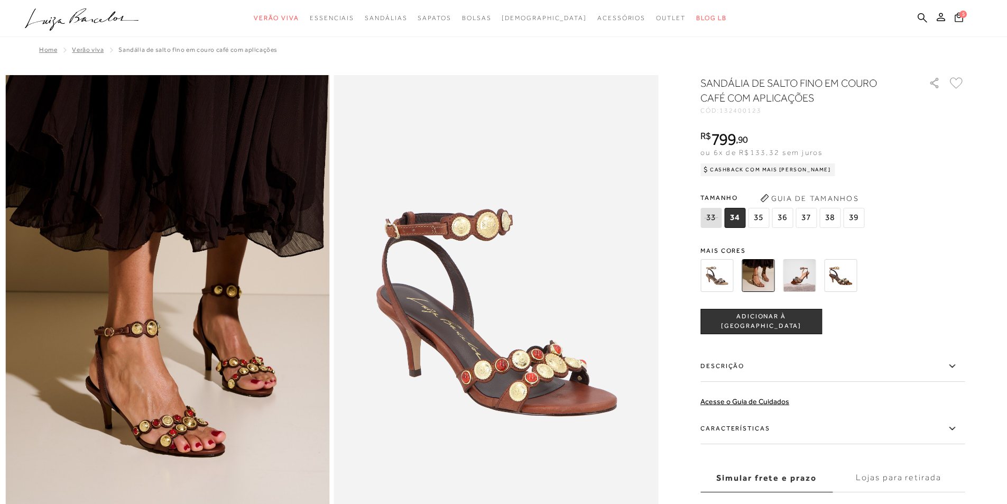
click at [721, 287] on img at bounding box center [717, 275] width 33 height 33
click at [716, 276] on img at bounding box center [717, 275] width 33 height 33
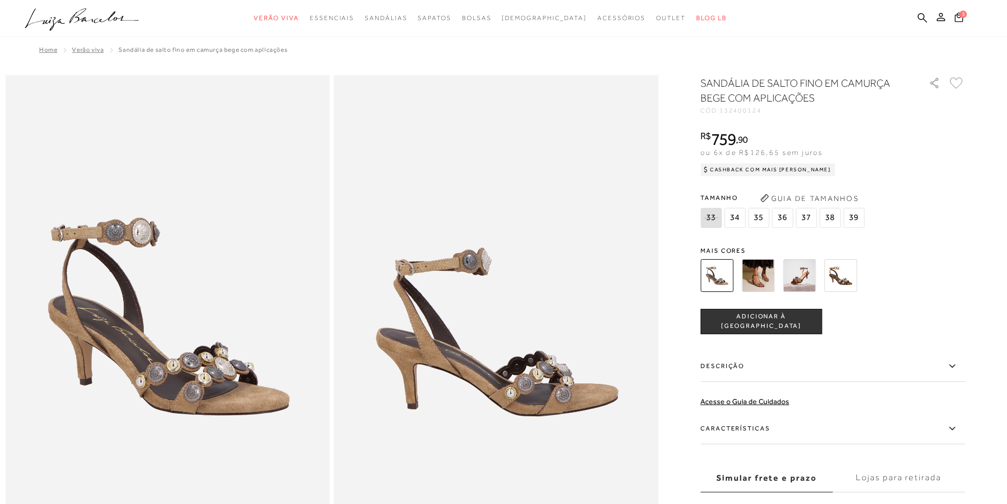
click at [809, 216] on span "37" at bounding box center [806, 218] width 21 height 20
click at [781, 328] on button "ADICIONAR À [GEOGRAPHIC_DATA]" at bounding box center [762, 321] width 122 height 25
